Goal: Task Accomplishment & Management: Use online tool/utility

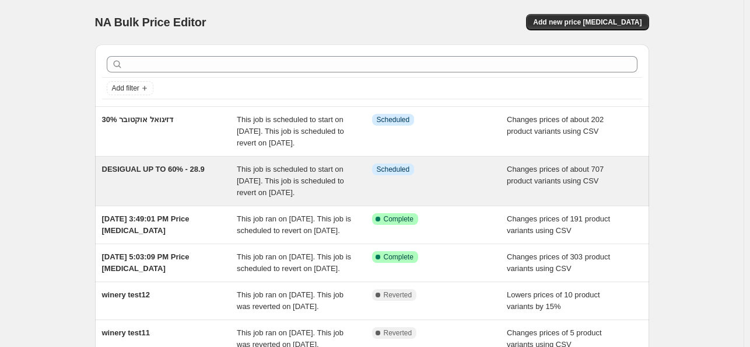
click at [172, 195] on div "DESIGUAL UP TO 60% - 28.9" at bounding box center [169, 180] width 135 height 35
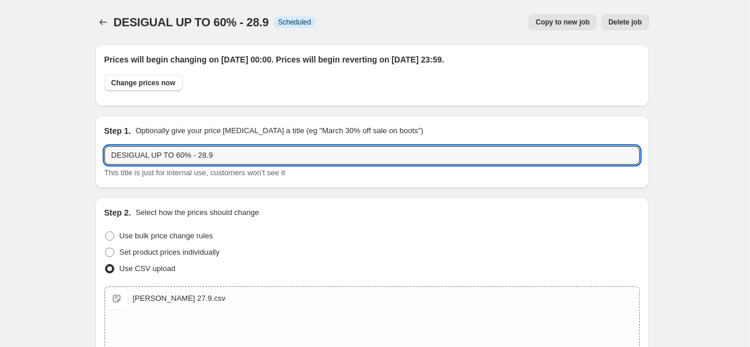
drag, startPoint x: 218, startPoint y: 155, endPoint x: 80, endPoint y: 138, distance: 138.7
type input "דזיגואל עד 60% ספטמבר"
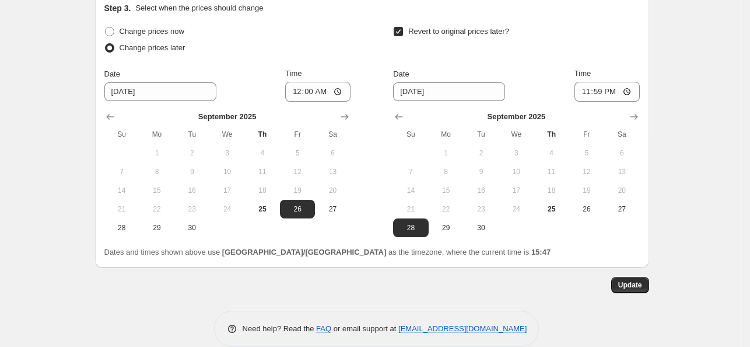
scroll to position [465, 0]
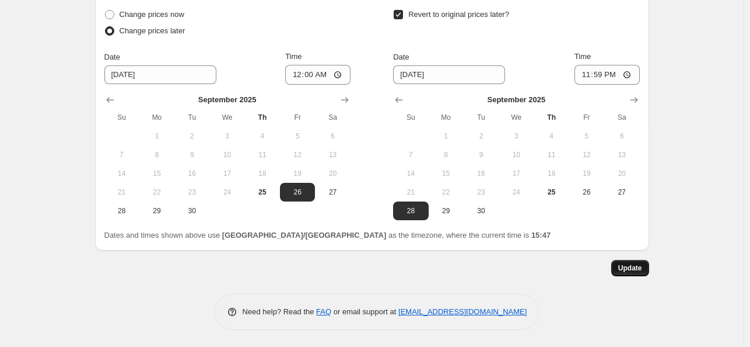
click at [646, 268] on button "Update" at bounding box center [631, 268] width 38 height 16
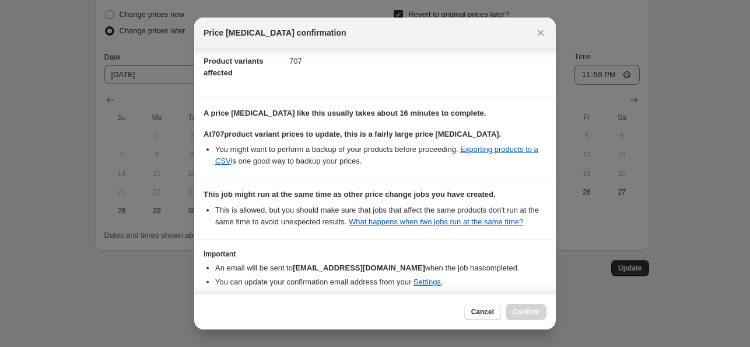
scroll to position [118, 0]
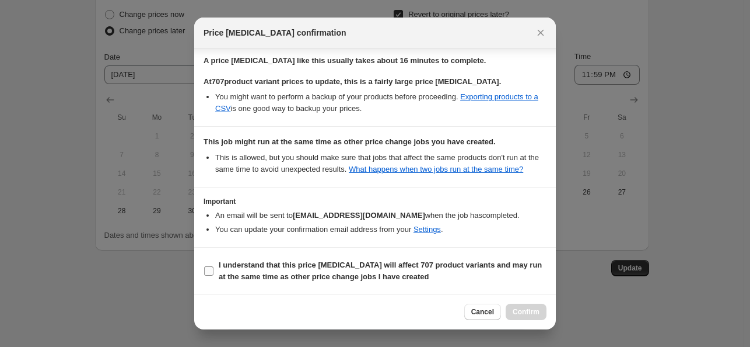
click at [297, 268] on b "I understand that this price [MEDICAL_DATA] will affect 707 product variants an…" at bounding box center [380, 270] width 323 height 20
click at [214, 268] on input "I understand that this price [MEDICAL_DATA] will affect 707 product variants an…" at bounding box center [208, 270] width 9 height 9
checkbox input "true"
click at [522, 312] on span "Confirm" at bounding box center [526, 311] width 27 height 9
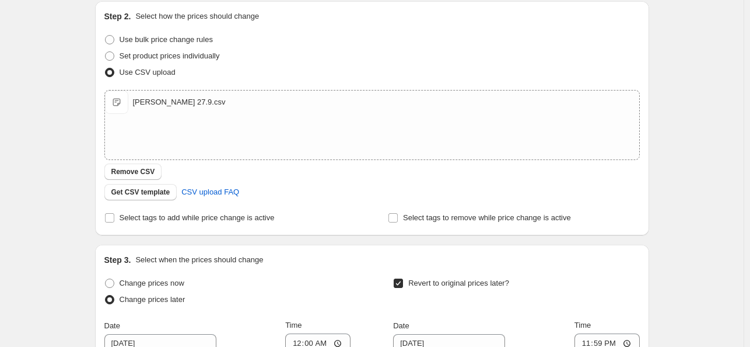
scroll to position [0, 0]
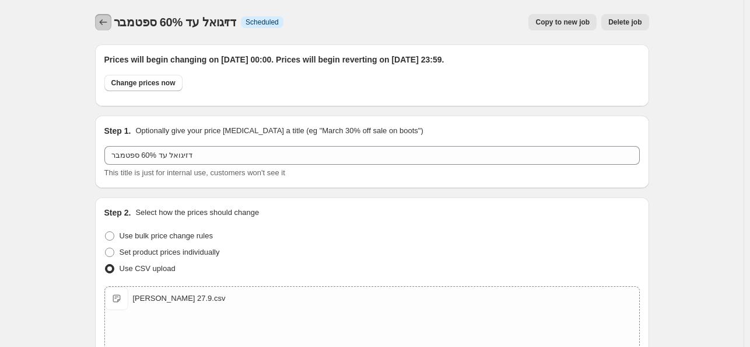
click at [100, 23] on icon "Price change jobs" at bounding box center [103, 22] width 12 height 12
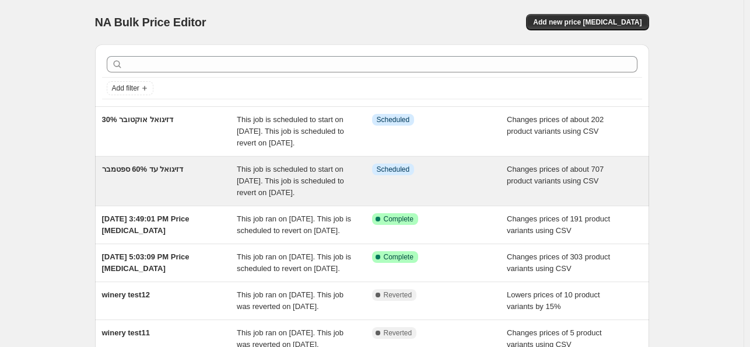
click at [154, 195] on div "דזיגואל עד 60% ספטמבר" at bounding box center [169, 180] width 135 height 35
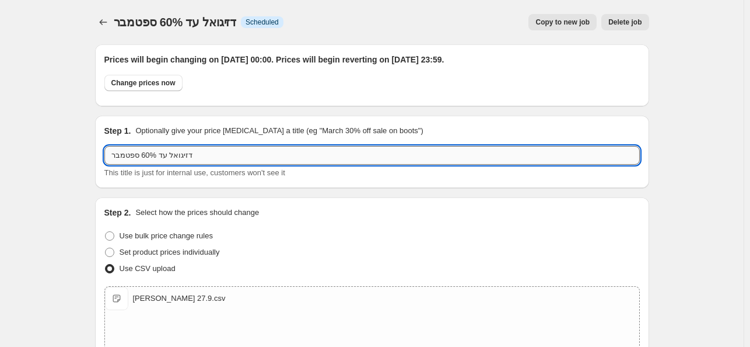
click at [129, 152] on input "דזיגואל עד 60% ספטמבר" at bounding box center [372, 155] width 536 height 19
click at [140, 153] on input "דזיגואל עד 60%" at bounding box center [372, 155] width 536 height 19
paste input "ספטמבר"
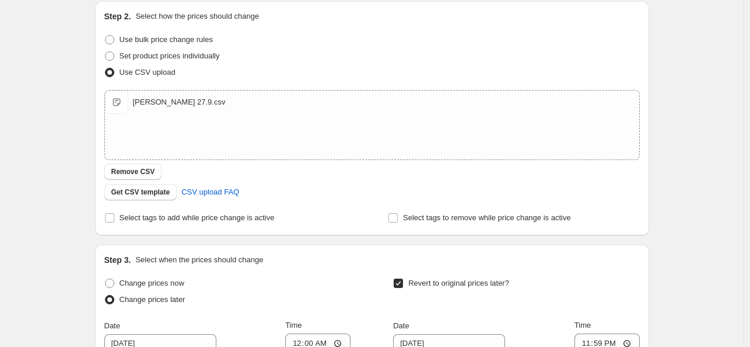
scroll to position [408, 0]
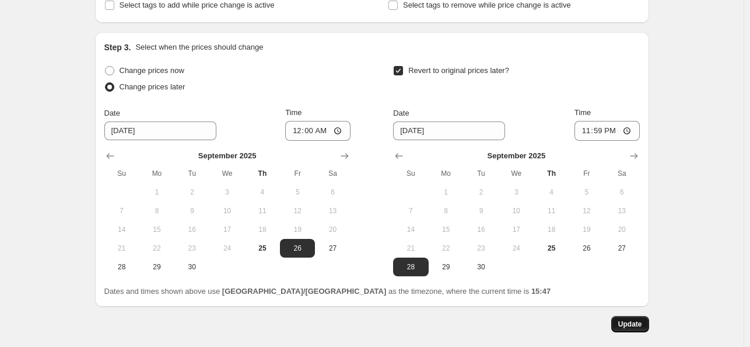
type input "דזיגואל ספטמבר עד 60%"
click at [631, 319] on button "Update" at bounding box center [631, 324] width 38 height 16
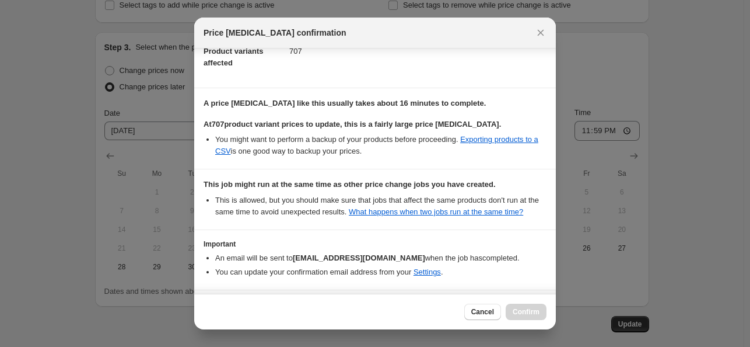
scroll to position [118, 0]
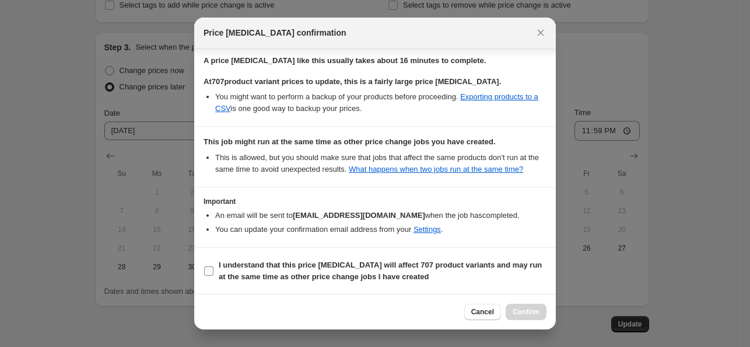
click at [205, 274] on input "I understand that this price [MEDICAL_DATA] will affect 707 product variants an…" at bounding box center [208, 270] width 9 height 9
checkbox input "true"
click at [522, 311] on span "Confirm" at bounding box center [526, 311] width 27 height 9
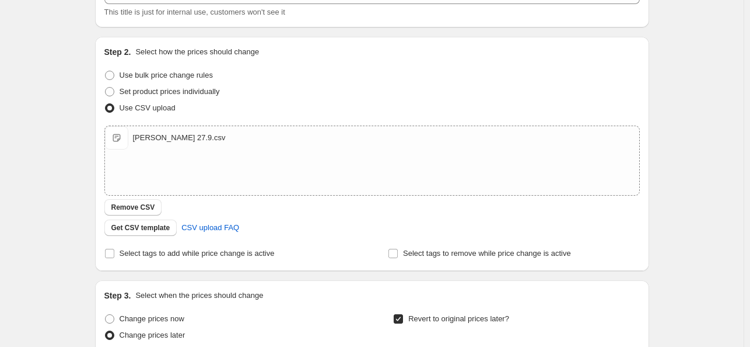
scroll to position [0, 0]
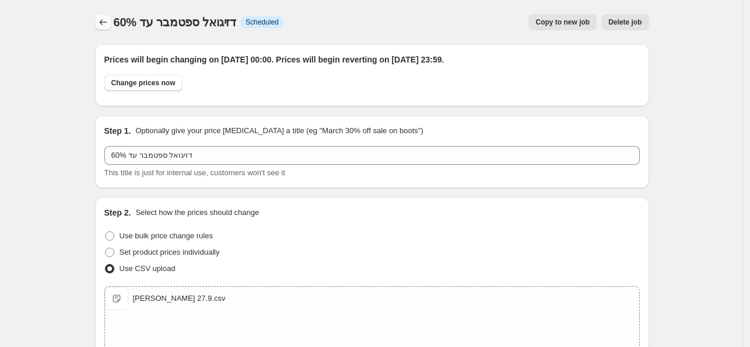
click at [107, 25] on icon "Price change jobs" at bounding box center [103, 22] width 12 height 12
